Goal: Communication & Community: Answer question/provide support

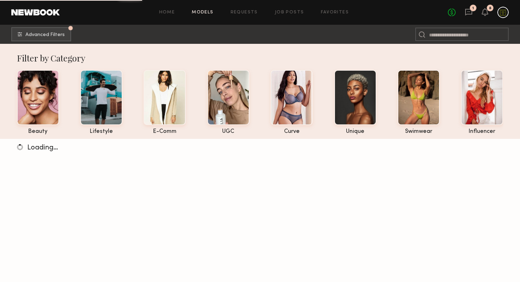
click at [468, 18] on header "Home Models Requests Job Posts Favorites Sign Out No fees up to $5,000 1 8" at bounding box center [260, 12] width 520 height 25
click at [468, 13] on icon at bounding box center [469, 12] width 8 height 8
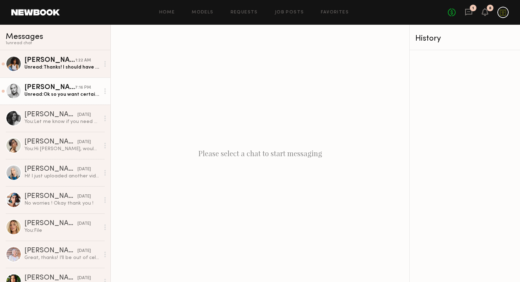
click at [36, 94] on div "Unread: Ok so you want certain ones paired? The first brief didn’t mention that…" at bounding box center [61, 94] width 75 height 7
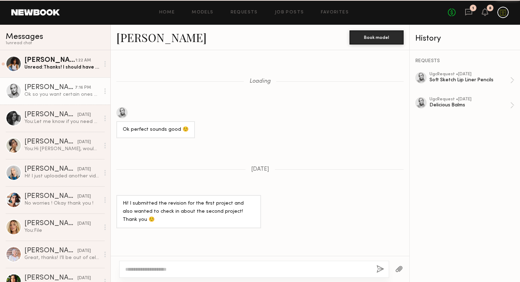
scroll to position [457, 0]
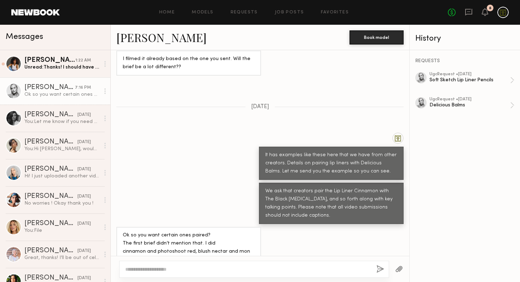
click at [200, 266] on textarea at bounding box center [248, 269] width 246 height 7
type textarea "**********"
click at [383, 267] on button "button" at bounding box center [380, 269] width 8 height 9
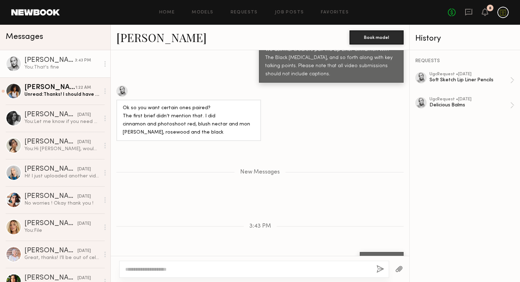
click at [330, 271] on textarea at bounding box center [248, 269] width 246 height 7
type textarea "*"
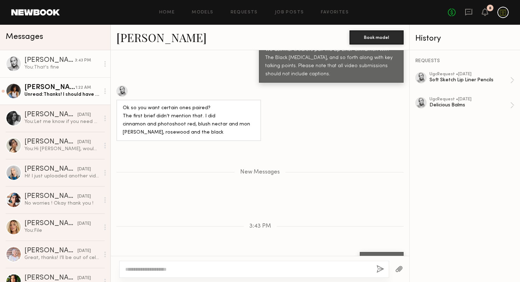
click at [36, 88] on div "[PERSON_NAME]" at bounding box center [49, 87] width 51 height 7
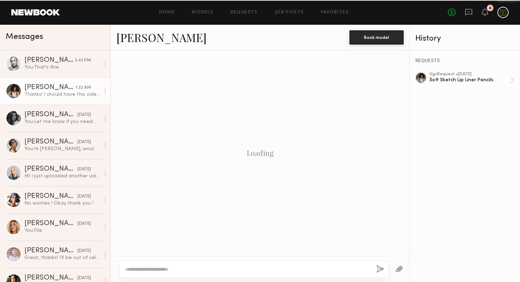
scroll to position [522, 0]
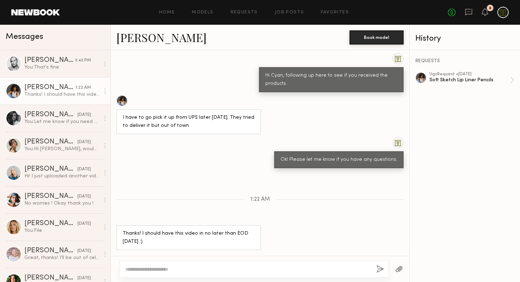
click at [204, 272] on textarea at bounding box center [248, 269] width 246 height 7
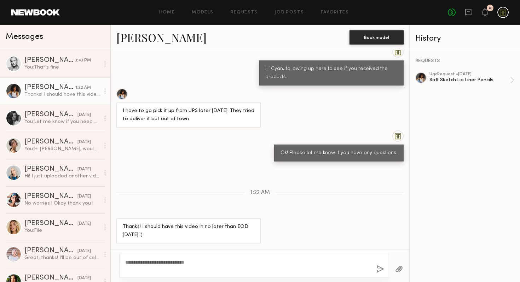
type textarea "**********"
click at [383, 274] on button "button" at bounding box center [380, 269] width 8 height 9
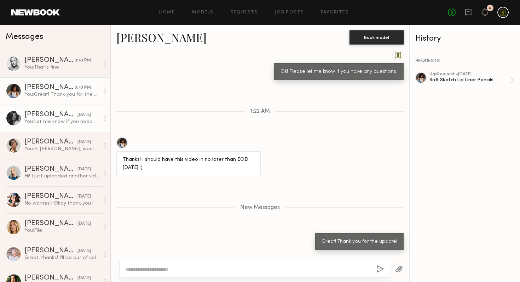
click at [50, 126] on link "[PERSON_NAME] [DATE] You: Let me know if you need extra and questions. Happy to…" at bounding box center [55, 118] width 110 height 27
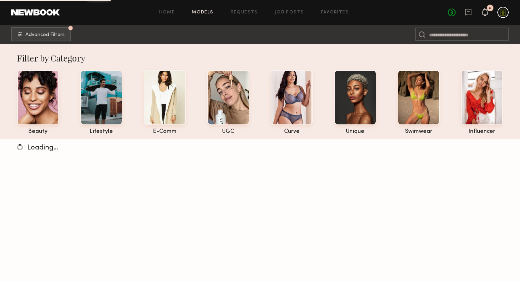
click at [483, 15] on icon at bounding box center [485, 12] width 6 height 8
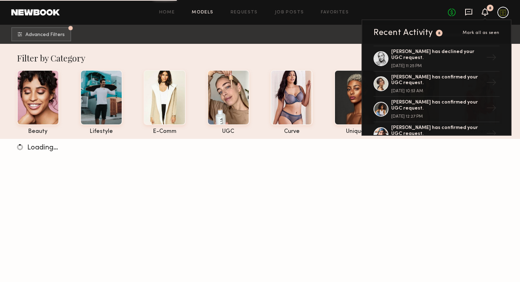
click at [468, 12] on icon at bounding box center [469, 12] width 8 height 8
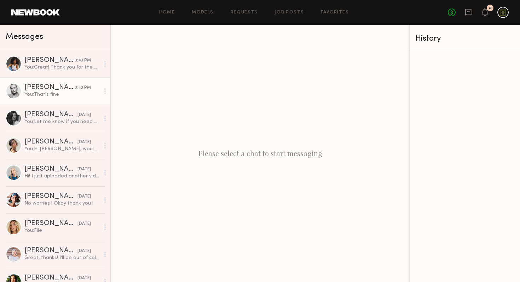
click at [53, 91] on div "[PERSON_NAME]" at bounding box center [49, 87] width 51 height 7
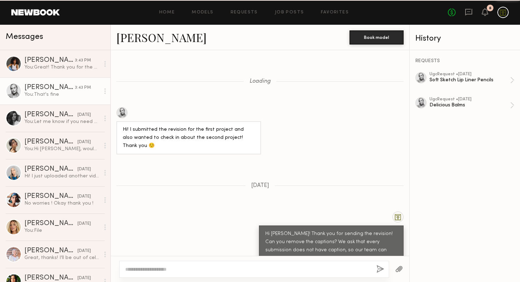
scroll to position [471, 0]
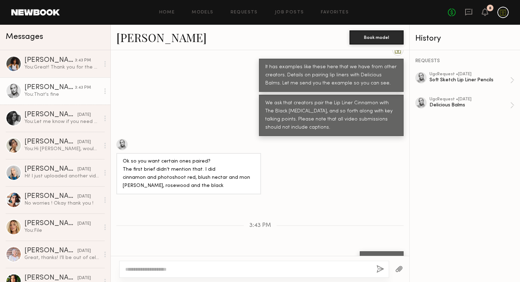
click at [235, 270] on textarea at bounding box center [248, 269] width 246 height 7
type textarea "*"
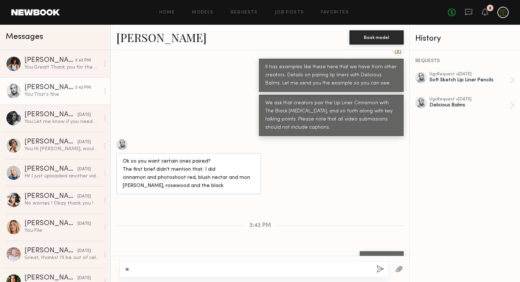
type textarea "*"
type textarea "**********"
click at [381, 269] on button "button" at bounding box center [380, 269] width 8 height 9
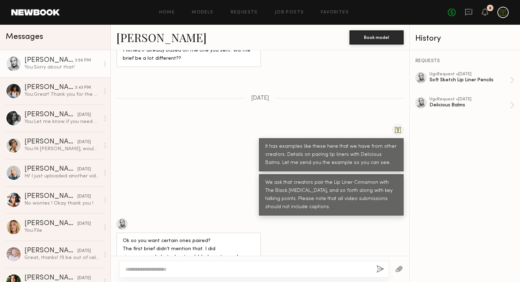
scroll to position [559, 0]
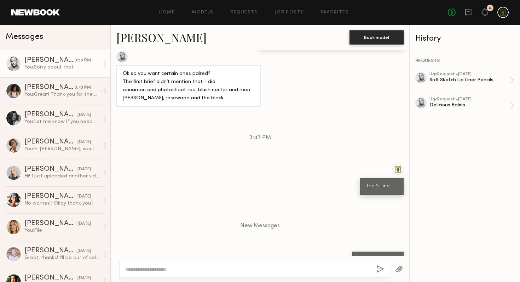
click at [290, 268] on textarea at bounding box center [248, 269] width 246 height 7
type textarea "**********"
click at [380, 270] on button "button" at bounding box center [380, 269] width 8 height 9
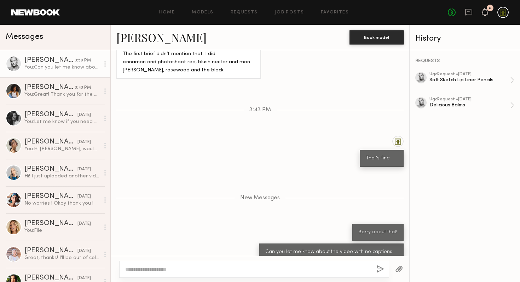
click at [485, 14] on icon at bounding box center [485, 11] width 6 height 5
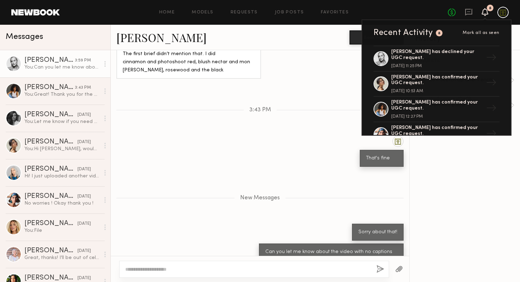
click at [485, 14] on icon at bounding box center [485, 11] width 6 height 5
